Goal: Task Accomplishment & Management: Manage account settings

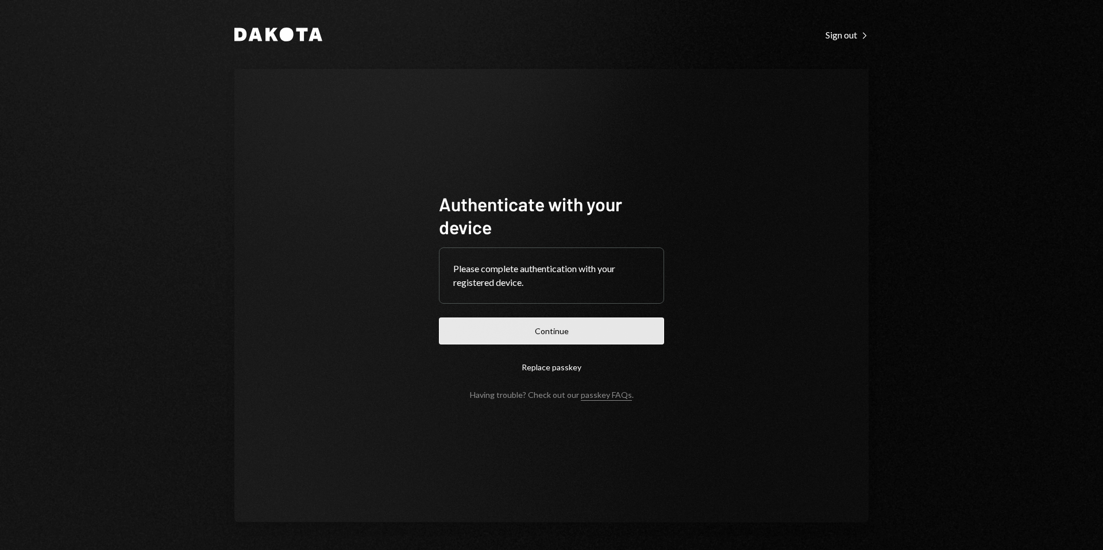
click at [589, 326] on button "Continue" at bounding box center [551, 331] width 225 height 27
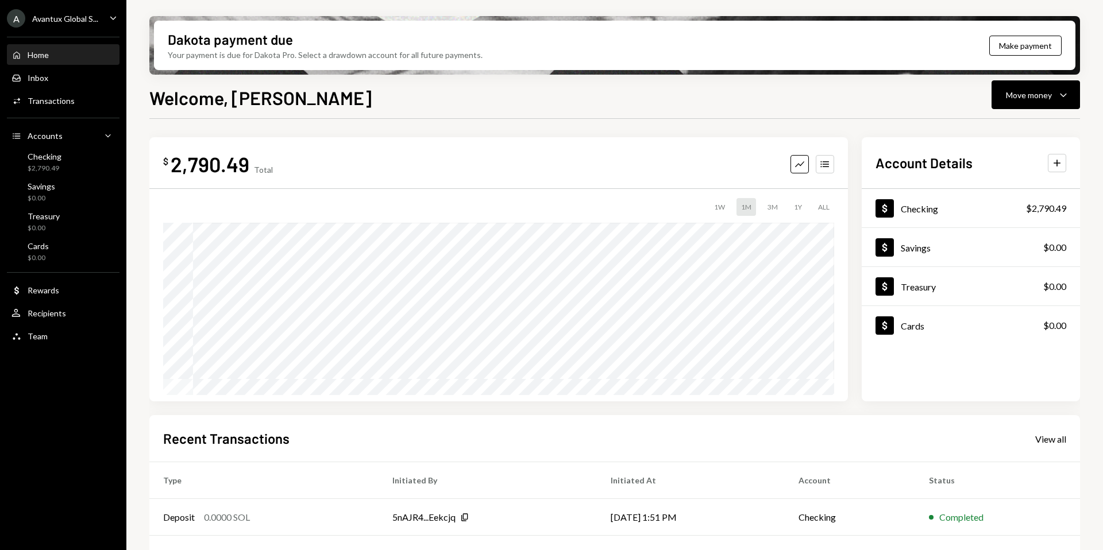
click at [50, 19] on div "Avantux Global S..." at bounding box center [65, 19] width 66 height 10
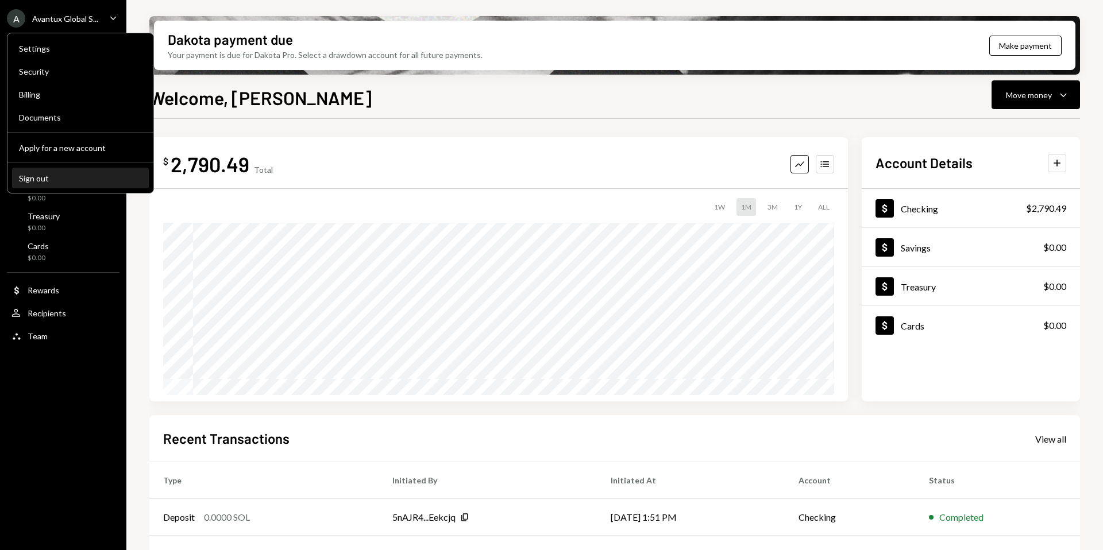
click at [38, 180] on div "Sign out" at bounding box center [80, 178] width 123 height 10
